Goal: Task Accomplishment & Management: Manage account settings

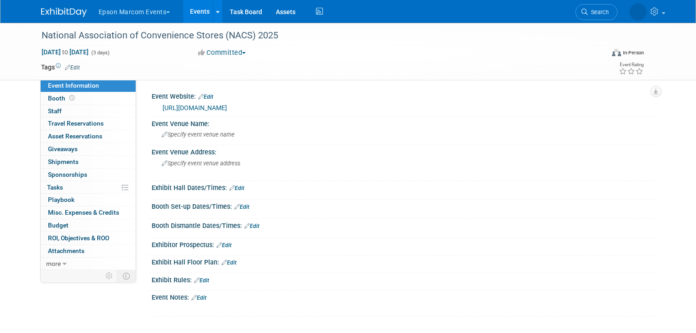
click at [146, 9] on button "Epson Marcom Events" at bounding box center [140, 10] width 84 height 20
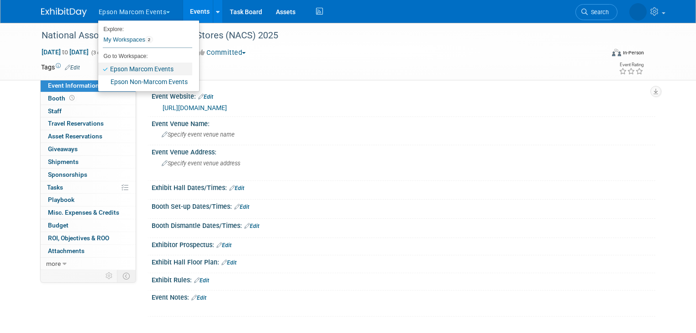
click at [148, 66] on link "Epson Marcom Events" at bounding box center [145, 69] width 94 height 13
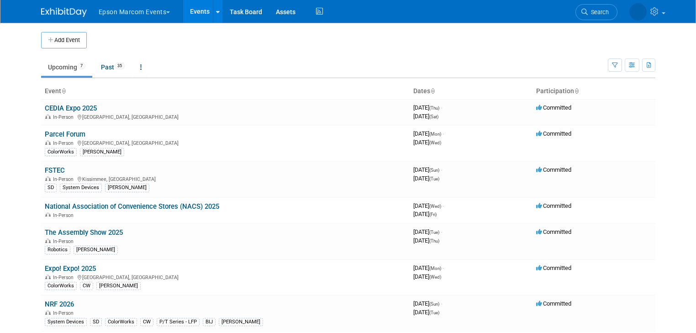
click at [127, 15] on button "Epson Marcom Events" at bounding box center [140, 10] width 84 height 20
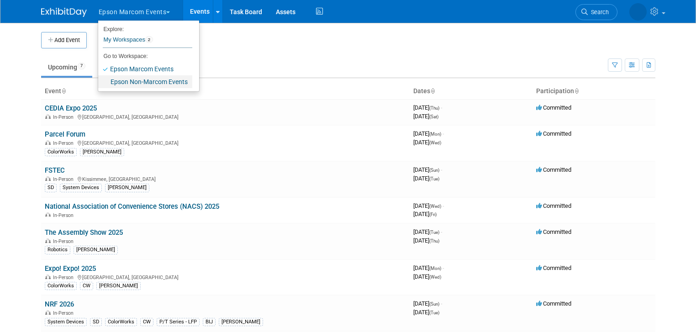
click at [143, 80] on link "Epson Non-Marcom Events" at bounding box center [145, 81] width 94 height 13
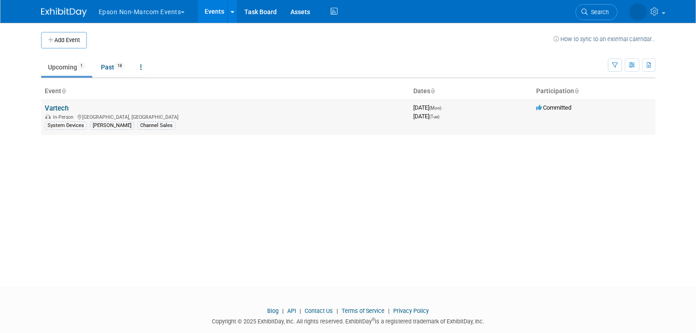
click at [63, 107] on td "Vartech In-Person Nassau, The Bahamas System Devices Lucy Channel Sales" at bounding box center [225, 117] width 369 height 36
click at [48, 106] on link "Vartech" at bounding box center [57, 108] width 24 height 8
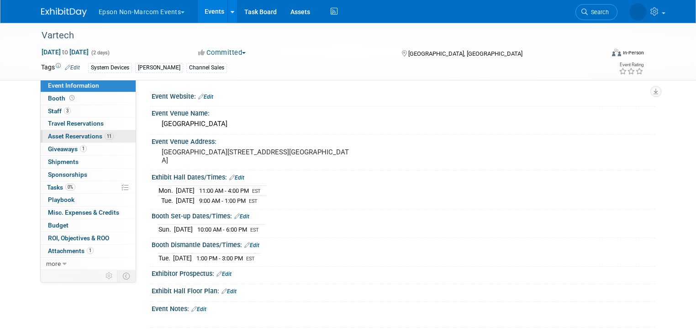
click at [87, 137] on span "Asset Reservations 11" at bounding box center [81, 135] width 66 height 7
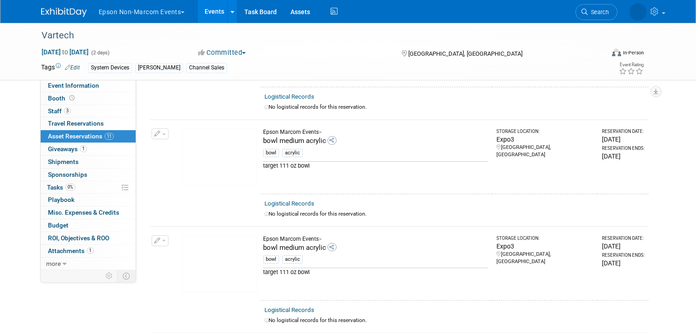
scroll to position [329, 0]
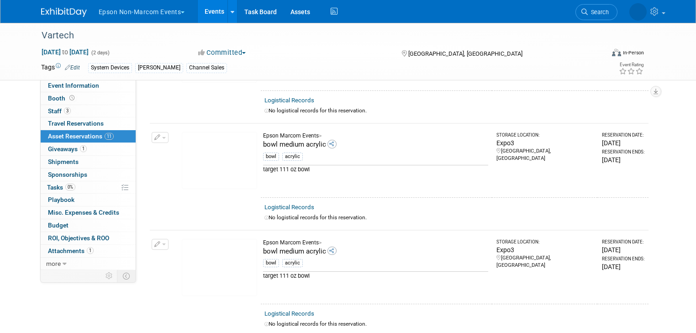
click at [158, 137] on button "button" at bounding box center [160, 137] width 17 height 11
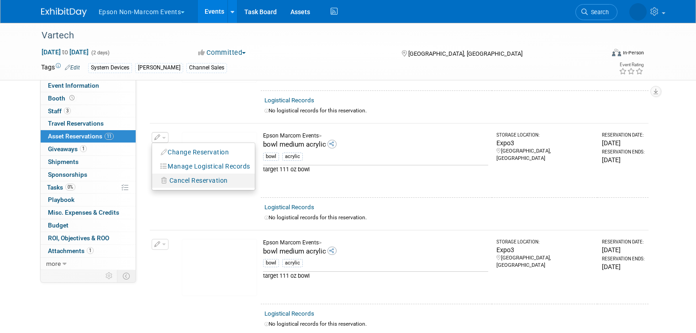
click at [179, 177] on span "Cancel Reservation" at bounding box center [198, 180] width 58 height 7
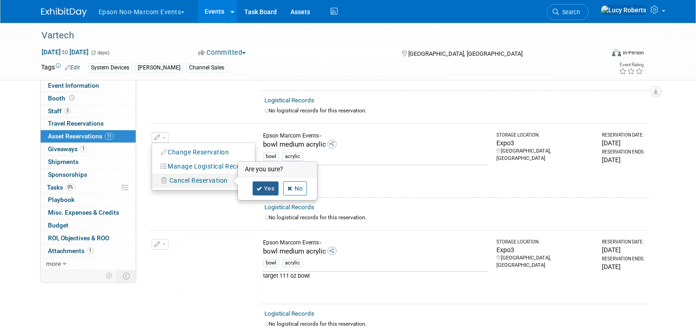
click at [257, 189] on link "Yes" at bounding box center [266, 188] width 26 height 15
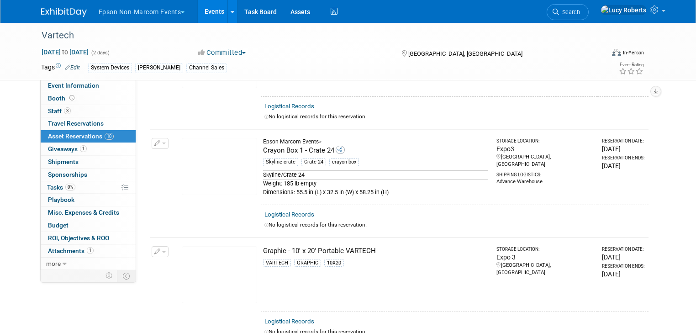
scroll to position [438, 0]
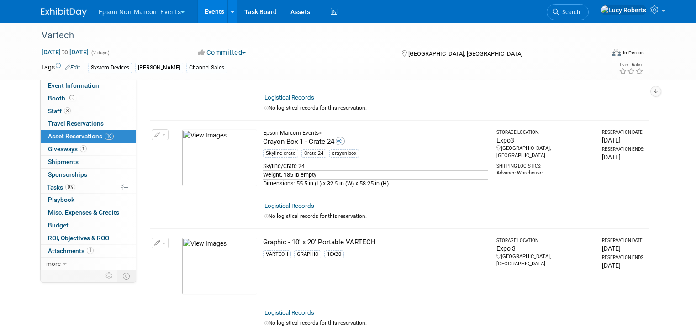
click at [162, 134] on span "button" at bounding box center [164, 135] width 4 height 2
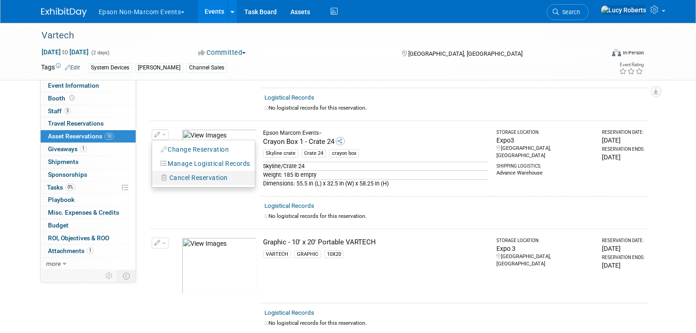
click at [181, 175] on span "Cancel Reservation" at bounding box center [198, 177] width 58 height 7
click at [258, 180] on link "Yes" at bounding box center [266, 185] width 26 height 15
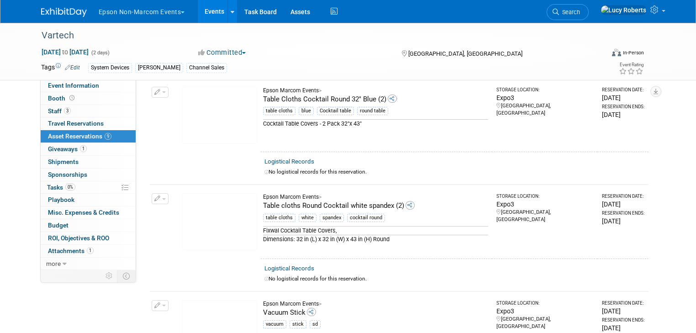
scroll to position [658, 0]
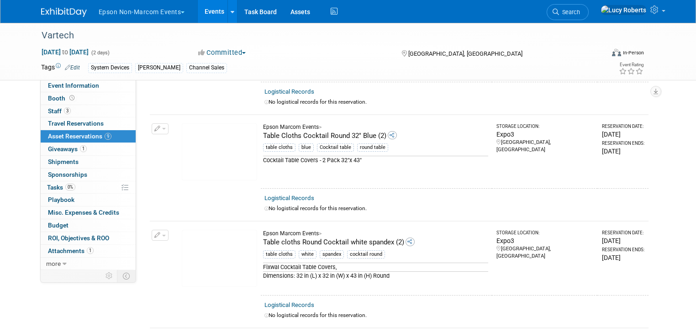
click at [158, 125] on button "button" at bounding box center [160, 128] width 17 height 11
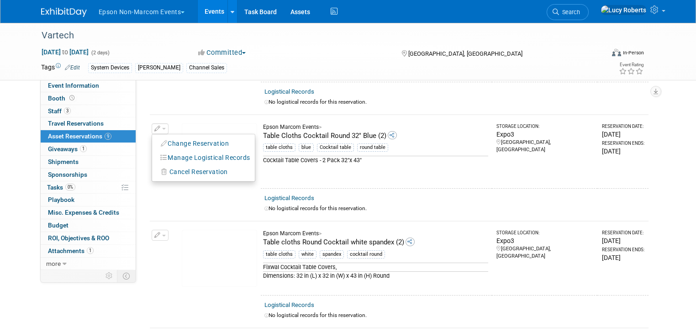
click at [185, 97] on td at bounding box center [219, 98] width 83 height 32
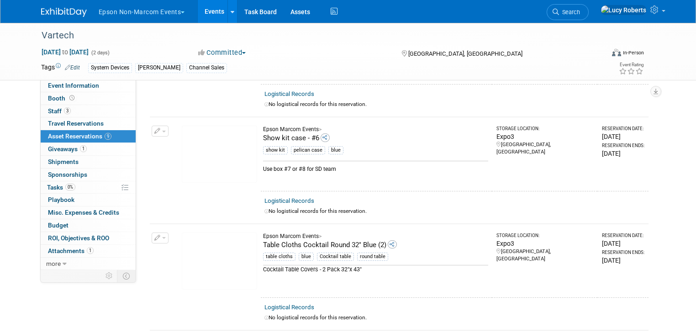
scroll to position [548, 0]
click at [162, 131] on span "button" at bounding box center [164, 132] width 4 height 2
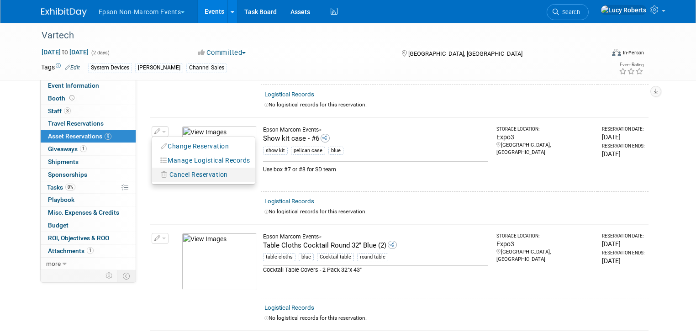
click at [180, 171] on span "Cancel Reservation" at bounding box center [198, 174] width 58 height 7
click at [261, 179] on link "Yes" at bounding box center [266, 182] width 26 height 15
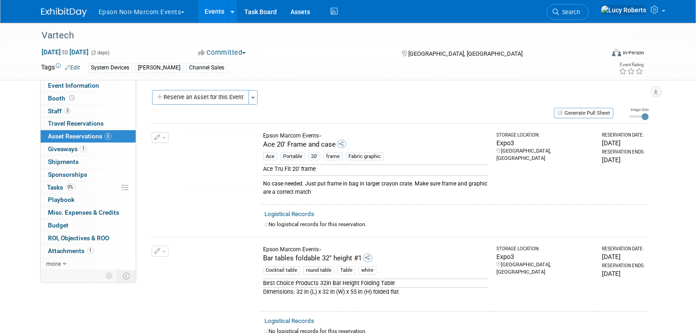
scroll to position [0, 0]
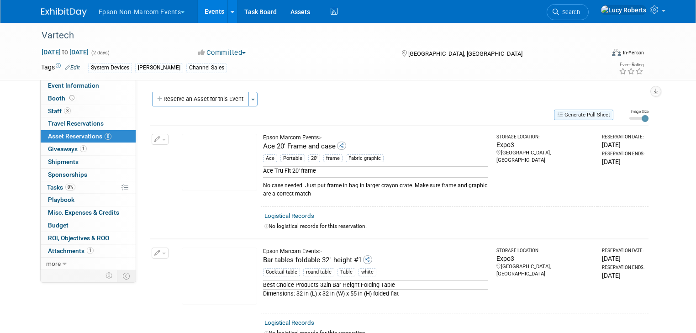
click at [602, 116] on button "Generate Pull Sheet" at bounding box center [583, 115] width 59 height 11
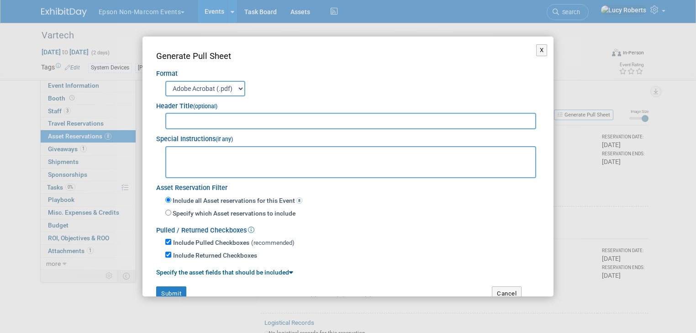
click at [227, 119] on input "text" at bounding box center [350, 121] width 371 height 16
type input "Vartech 2025 - Pickup on [DATE]"
click at [230, 155] on textarea at bounding box center [350, 162] width 371 height 32
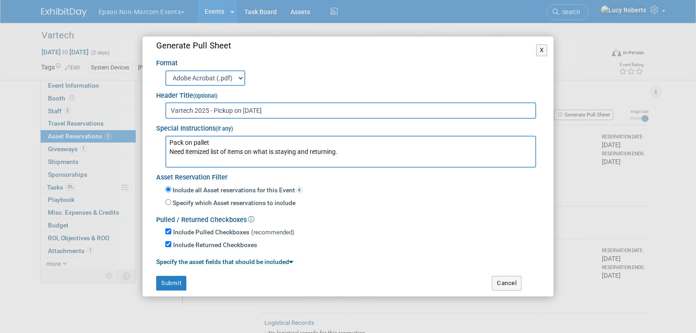
scroll to position [16, 0]
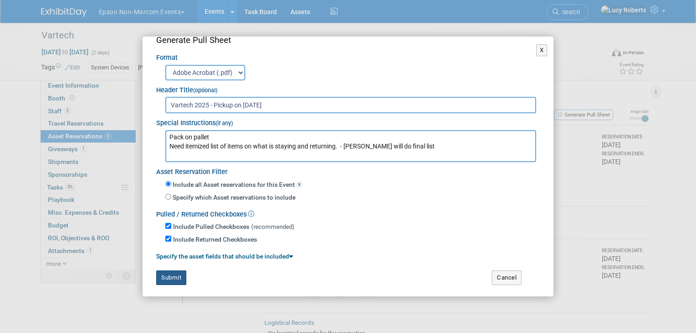
type textarea "Pack on pallet Need itemized list of items on what is staying and returning. - …"
click at [164, 279] on button "Submit" at bounding box center [171, 277] width 30 height 15
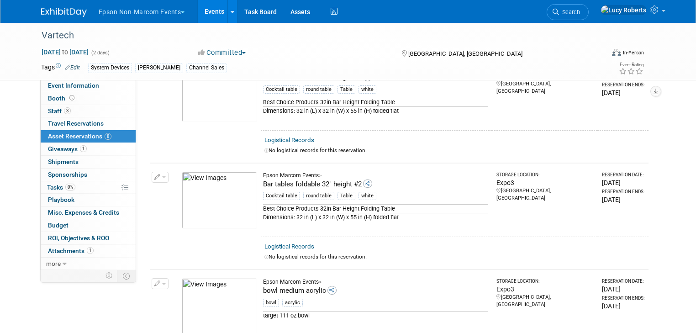
scroll to position [0, 0]
